Goal: Task Accomplishment & Management: Use online tool/utility

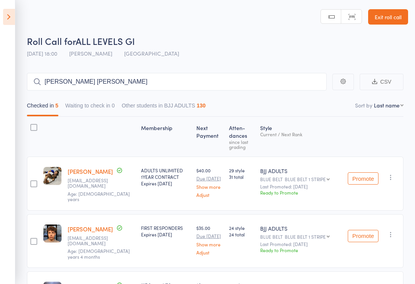
click at [391, 12] on link "Exit roll call" at bounding box center [388, 16] width 40 height 15
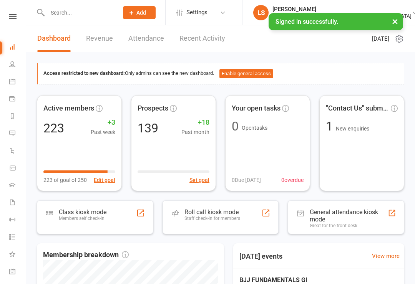
click at [227, 217] on div "Staff check-in for members" at bounding box center [212, 218] width 56 height 5
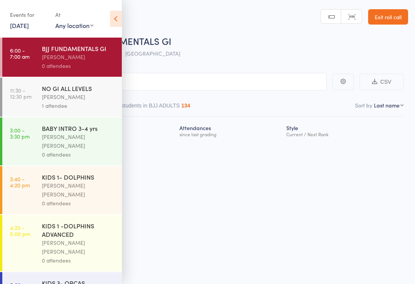
click at [121, 15] on icon at bounding box center [116, 19] width 12 height 16
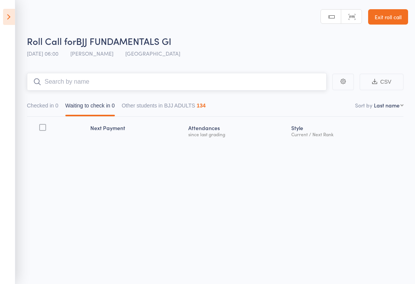
click at [95, 78] on input "search" at bounding box center [177, 82] width 300 height 18
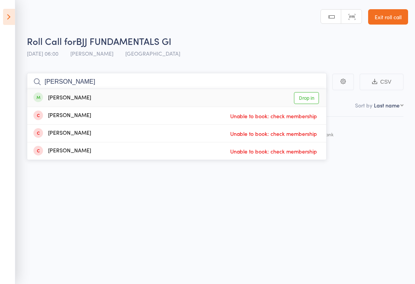
type input "[PERSON_NAME]"
click at [311, 101] on link "Drop in" at bounding box center [306, 98] width 25 height 12
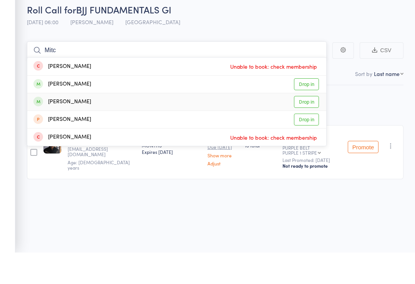
type input "Mitc"
click at [310, 127] on link "Drop in" at bounding box center [306, 133] width 25 height 12
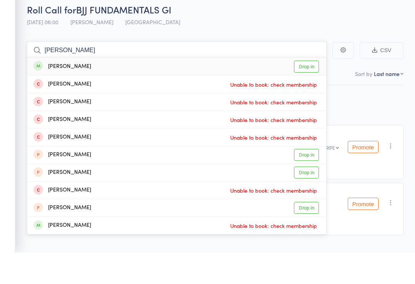
type input "Jonathan"
click at [310, 92] on link "Drop in" at bounding box center [306, 98] width 25 height 12
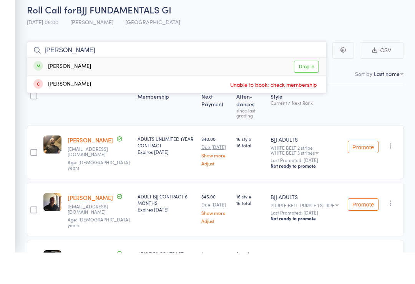
type input "Rhett"
click at [308, 92] on link "Drop in" at bounding box center [306, 98] width 25 height 12
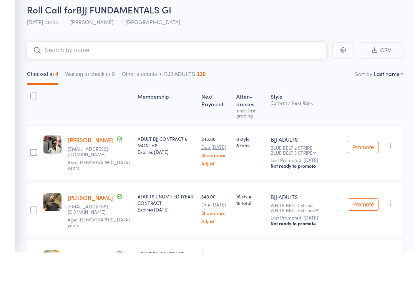
click at [131, 73] on input "search" at bounding box center [177, 82] width 300 height 18
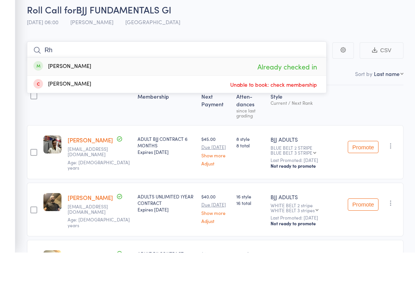
type input "R"
